Goal: Information Seeking & Learning: Learn about a topic

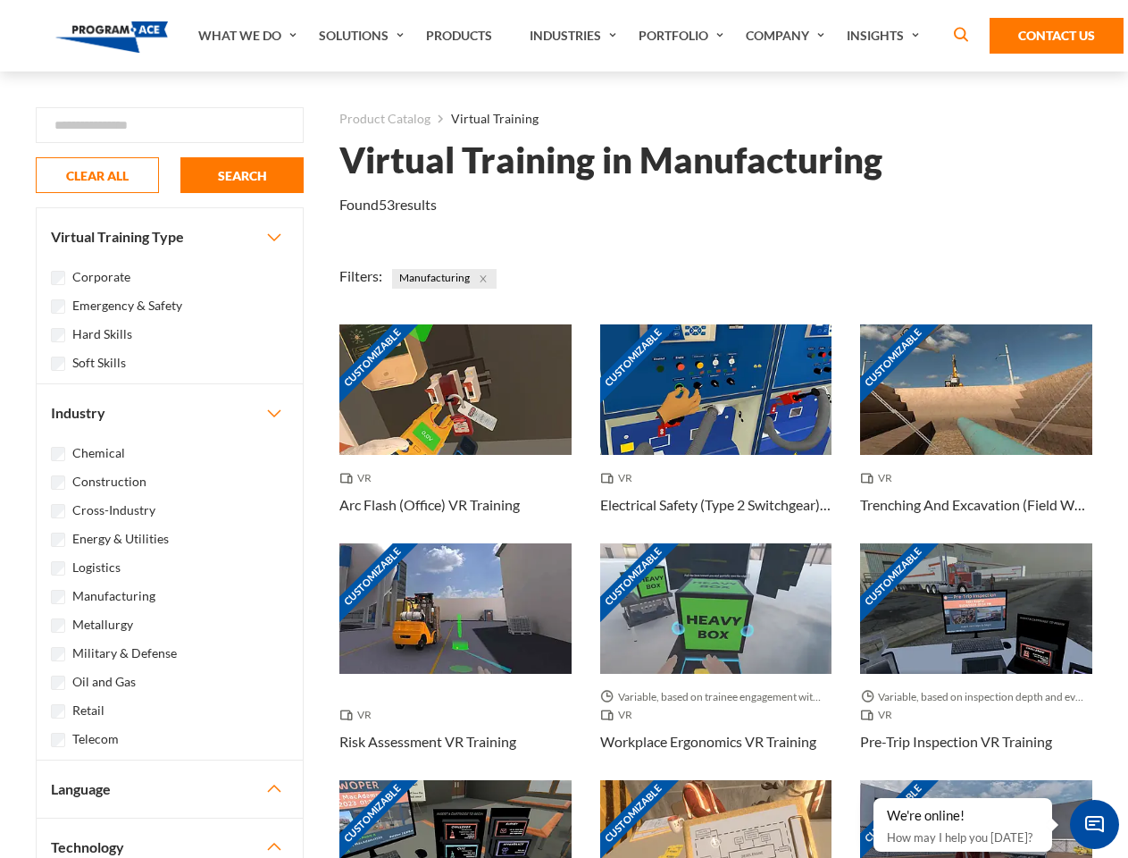
click at [249, 36] on link "What We Do" at bounding box center [249, 35] width 121 height 71
click at [364, 36] on link "Solutions" at bounding box center [363, 35] width 107 height 71
click at [575, 36] on link "Industries" at bounding box center [575, 35] width 109 height 71
click at [789, 36] on link "Company" at bounding box center [787, 35] width 101 height 71
click at [886, 36] on link "Insights" at bounding box center [885, 35] width 95 height 71
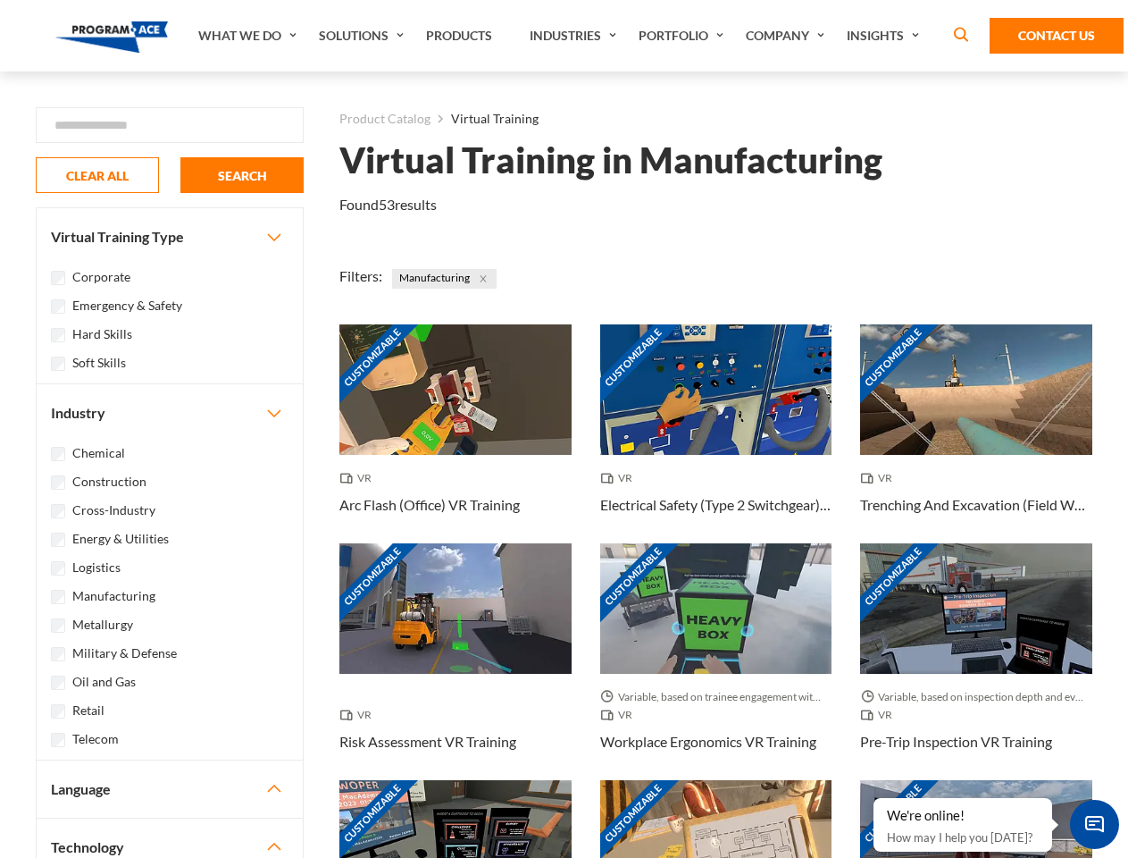
click at [0, 0] on div "Blog White Papers News" at bounding box center [0, 0] width 0 height 0
click at [0, 0] on strong "How Virtual Learning Can Enhance Workforce Productivity: A Guide for L&D Manage…" at bounding box center [0, 0] width 0 height 0
click at [1094, 824] on span "Minimize live chat window" at bounding box center [1094, 824] width 65 height 65
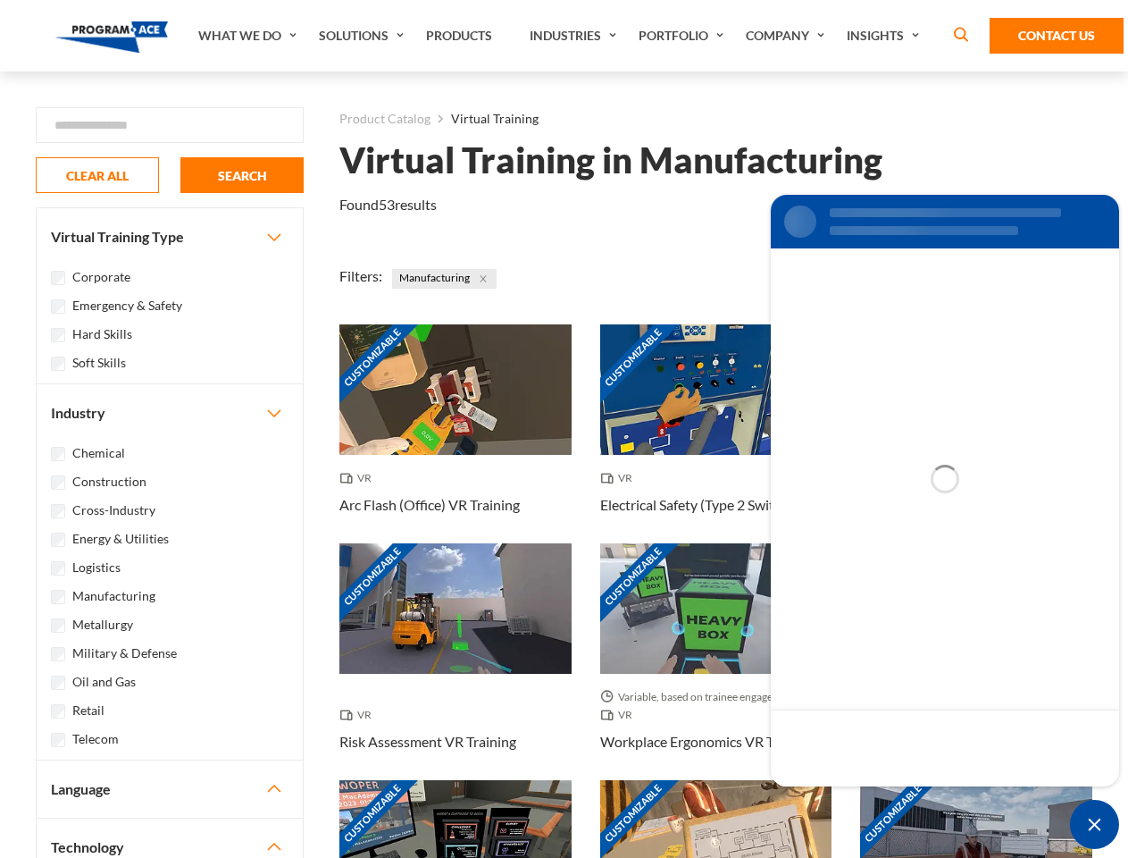
click at [875, 799] on div "Customizable" at bounding box center [976, 845] width 232 height 130
